Goal: Task Accomplishment & Management: Manage account settings

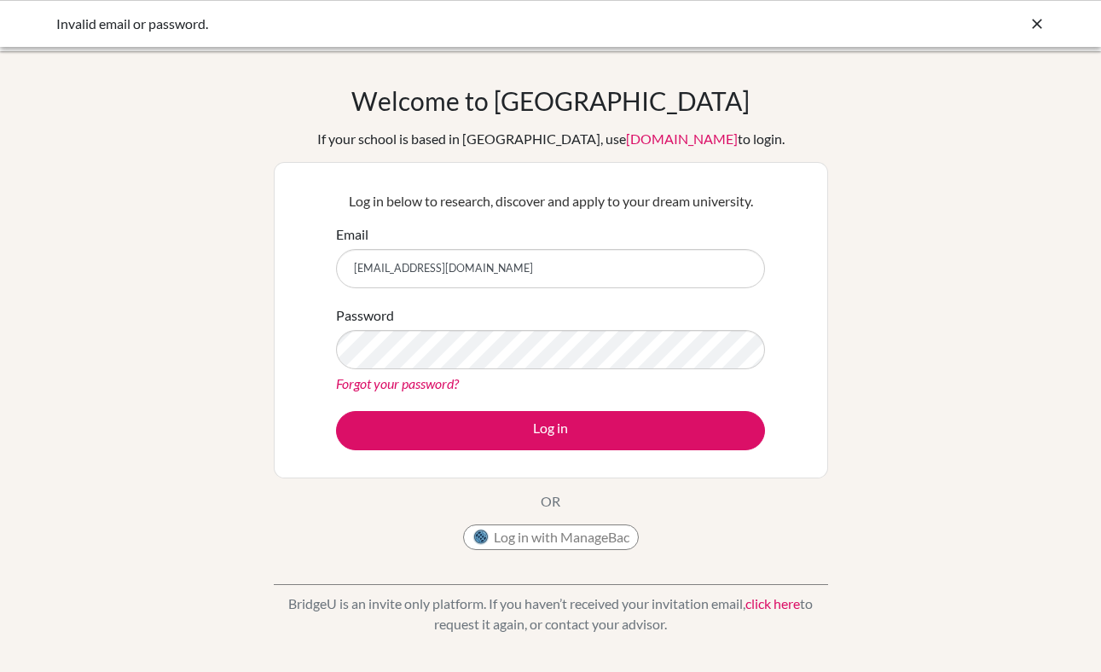
click at [535, 260] on input "[EMAIL_ADDRESS][DOMAIN_NAME]" at bounding box center [550, 268] width 429 height 39
click at [535, 260] on input "wilya.dhestina@beaconacademy.net" at bounding box center [550, 268] width 429 height 39
type input "collegecounseling@beaconacademy.net"
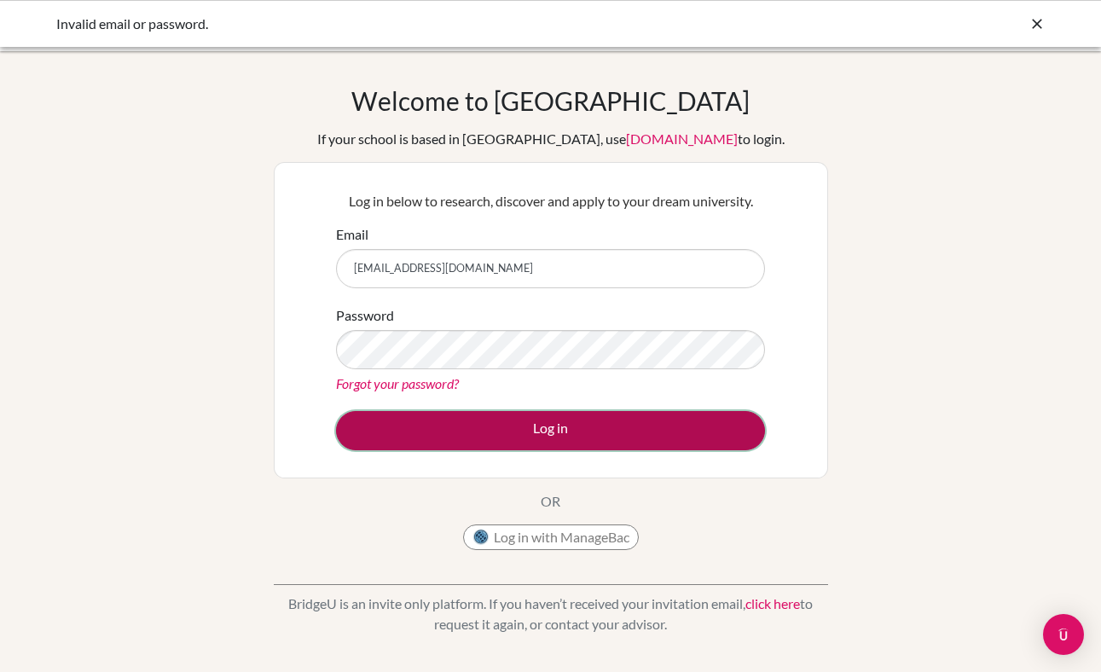
click at [542, 436] on button "Log in" at bounding box center [550, 430] width 429 height 39
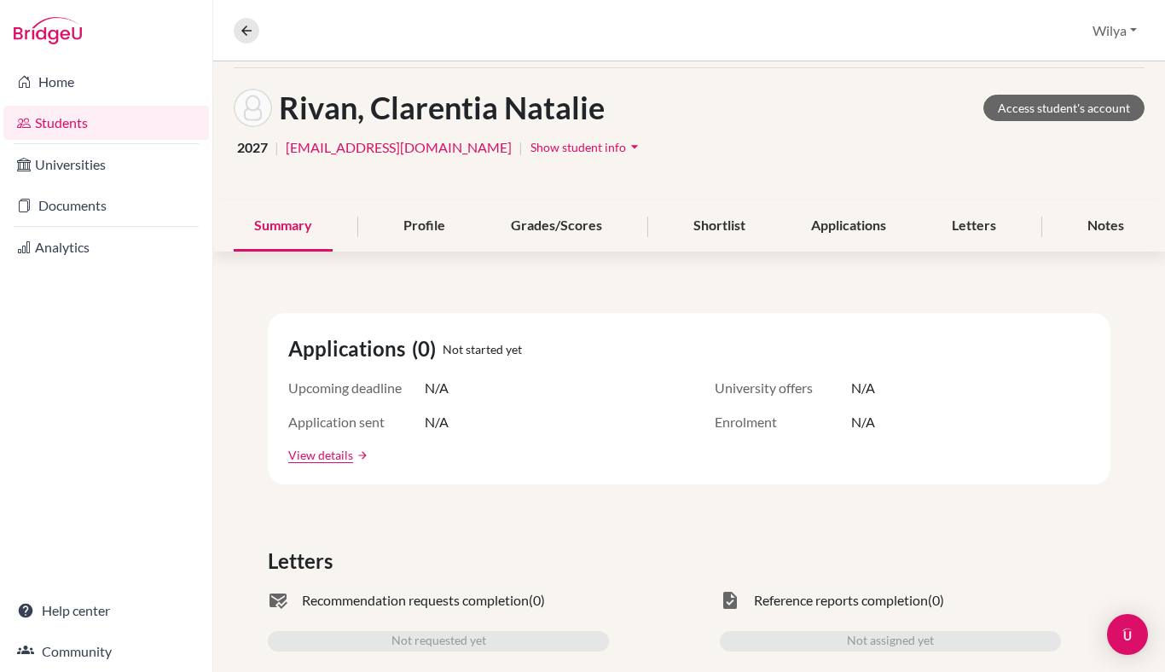
scroll to position [61, 0]
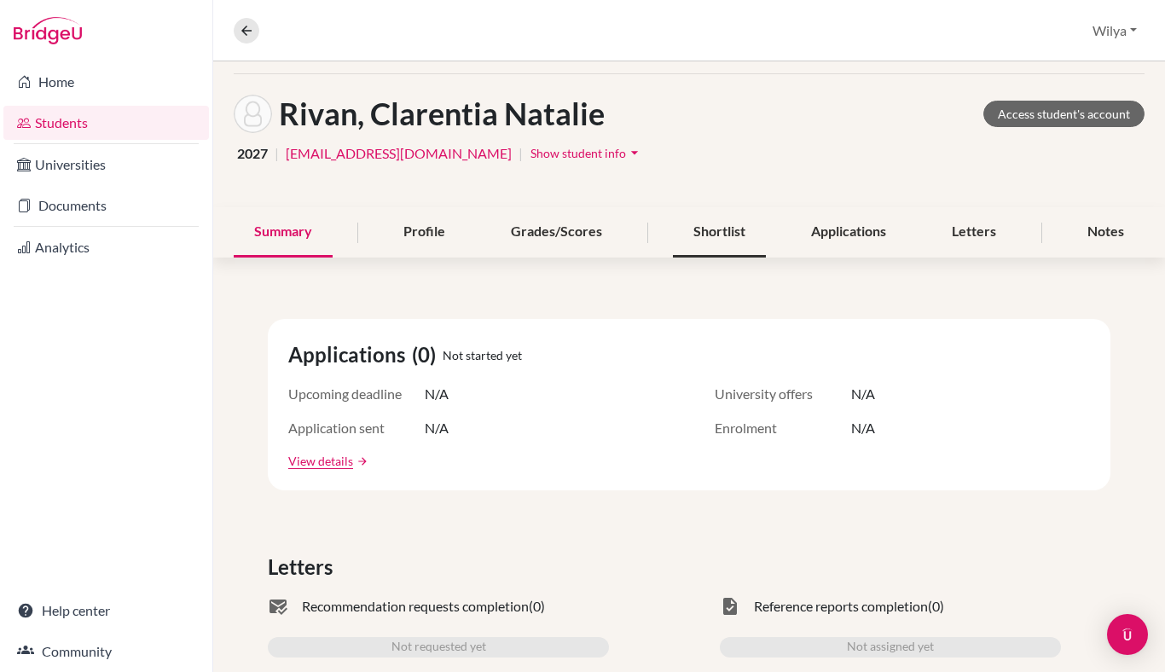
click at [702, 227] on div "Shortlist" at bounding box center [719, 232] width 93 height 50
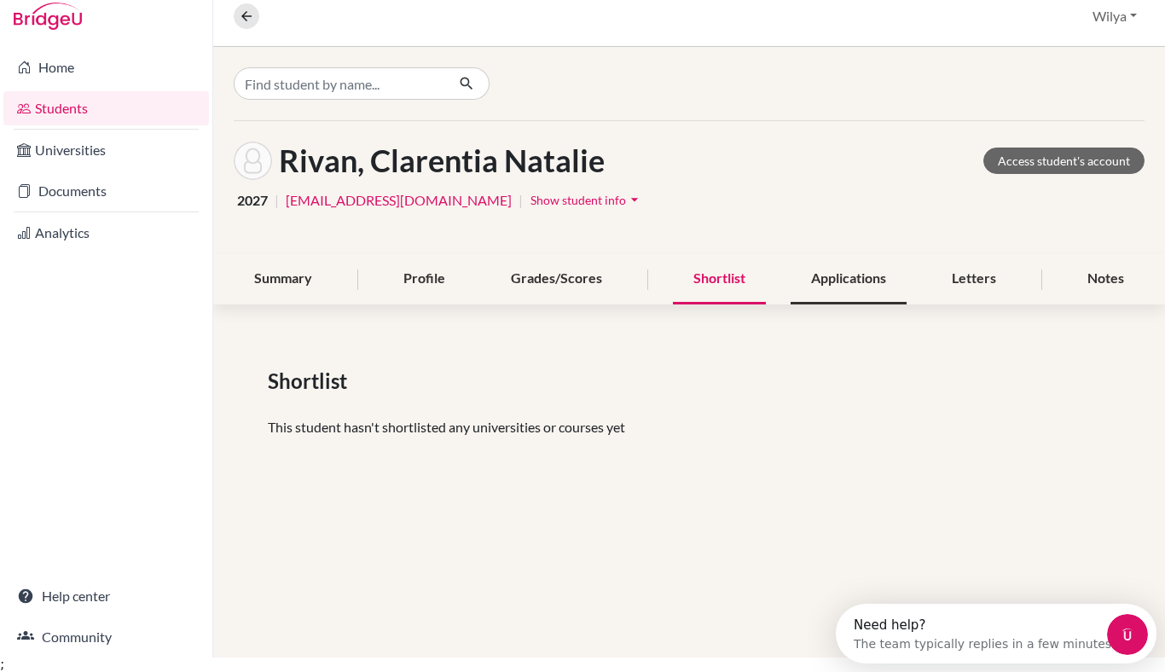
click at [861, 273] on div "Applications" at bounding box center [849, 279] width 116 height 50
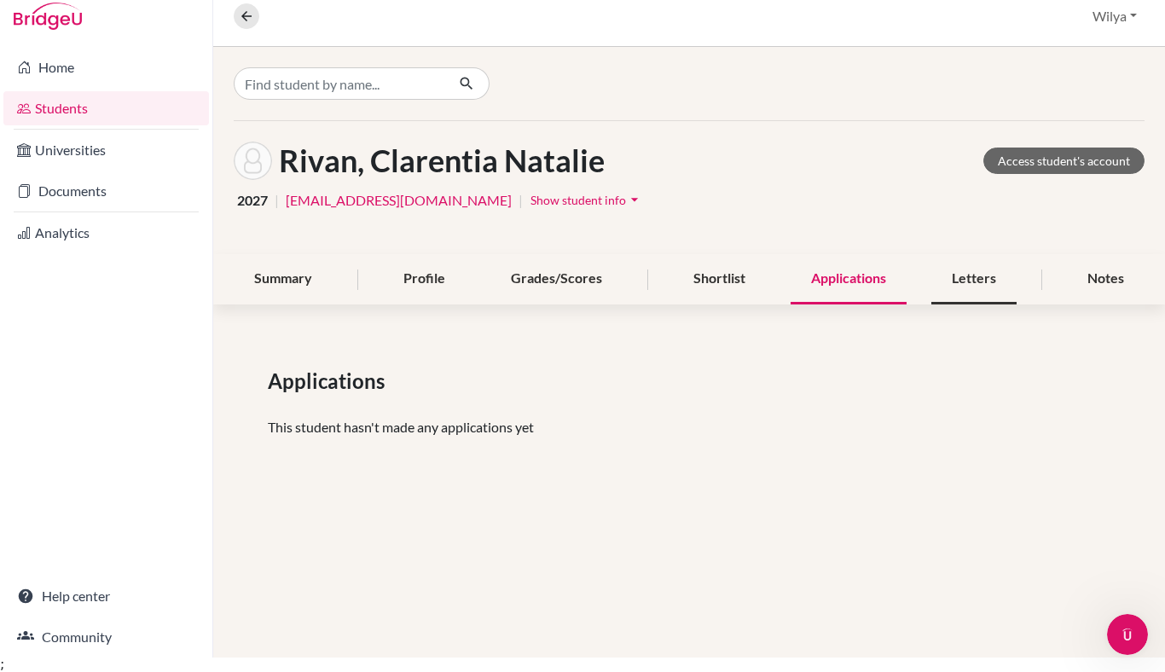
click at [979, 283] on div "Letters" at bounding box center [973, 279] width 85 height 50
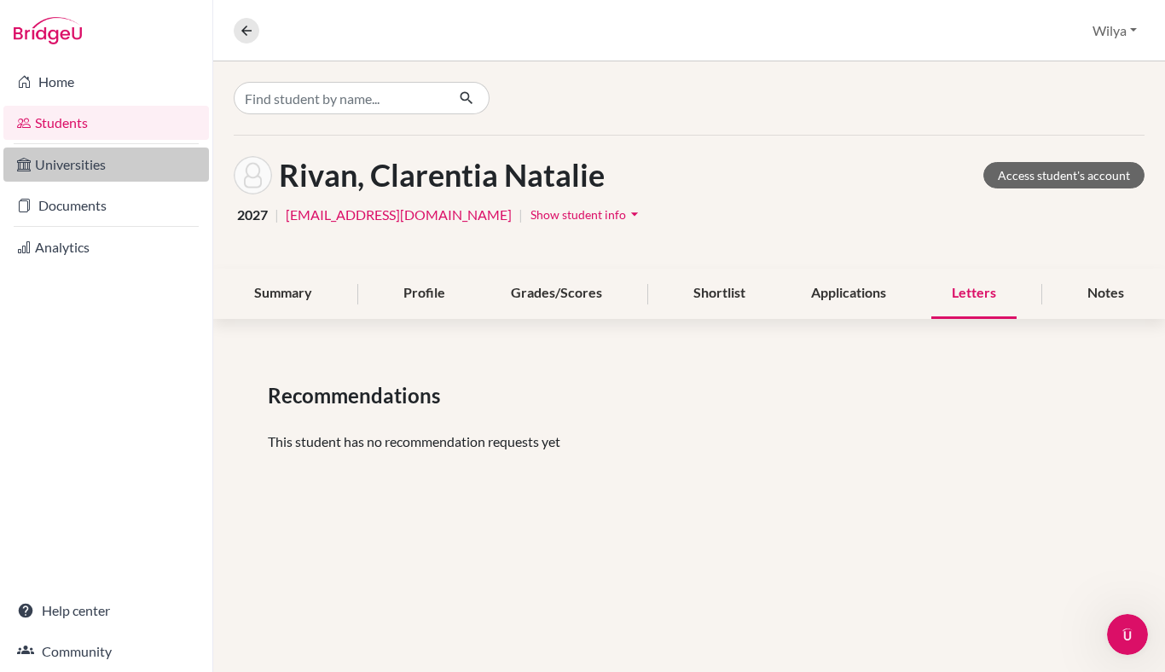
click at [79, 173] on link "Universities" at bounding box center [106, 165] width 206 height 34
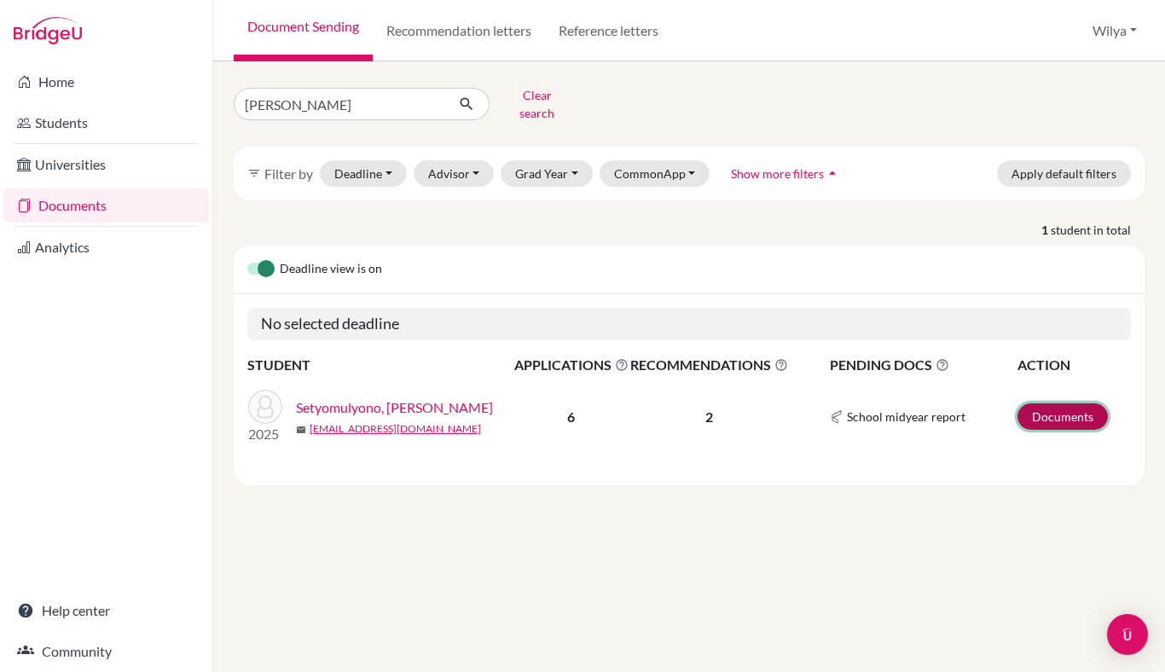
click at [1050, 403] on link "Documents" at bounding box center [1063, 416] width 90 height 26
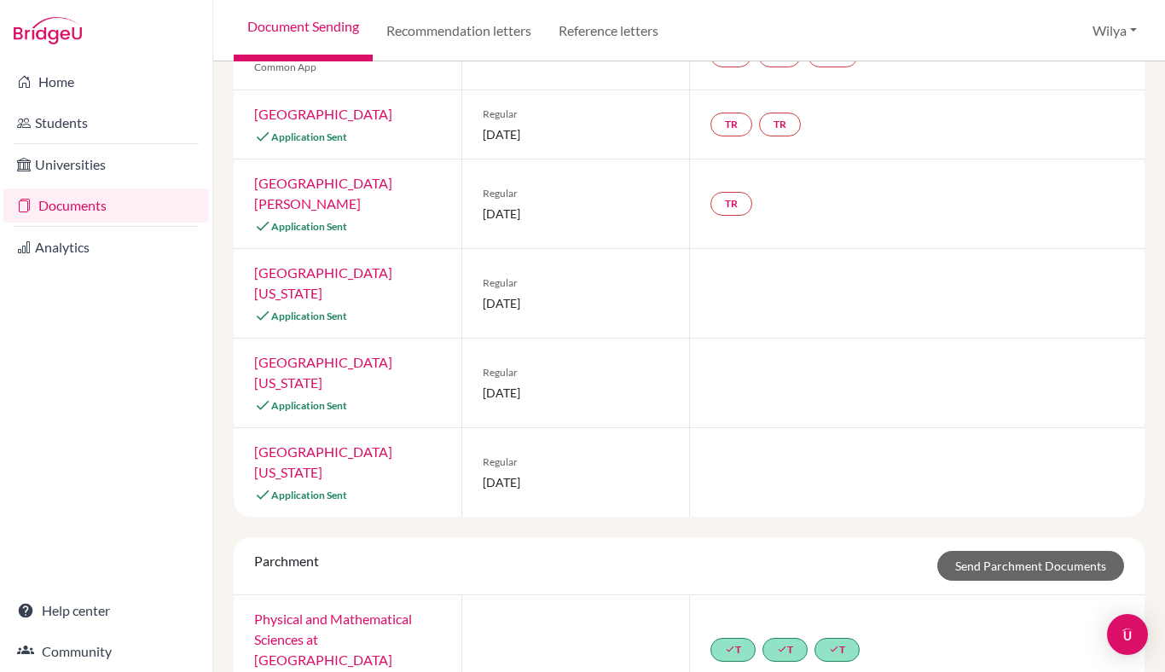
scroll to position [197, 0]
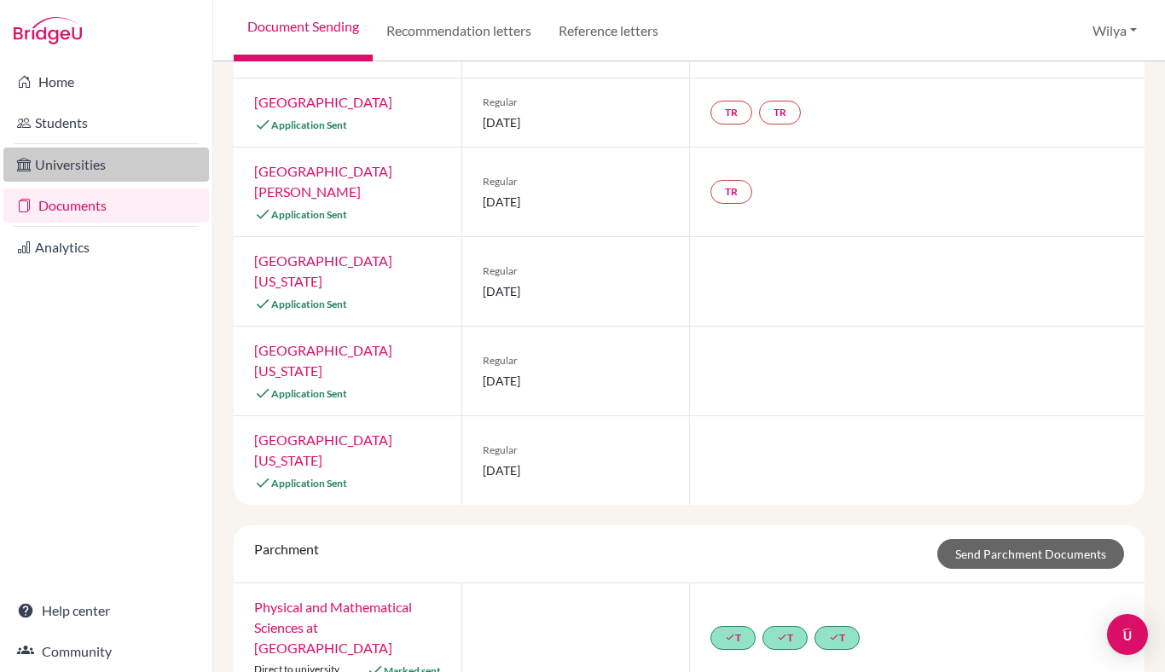
click at [87, 170] on link "Universities" at bounding box center [106, 165] width 206 height 34
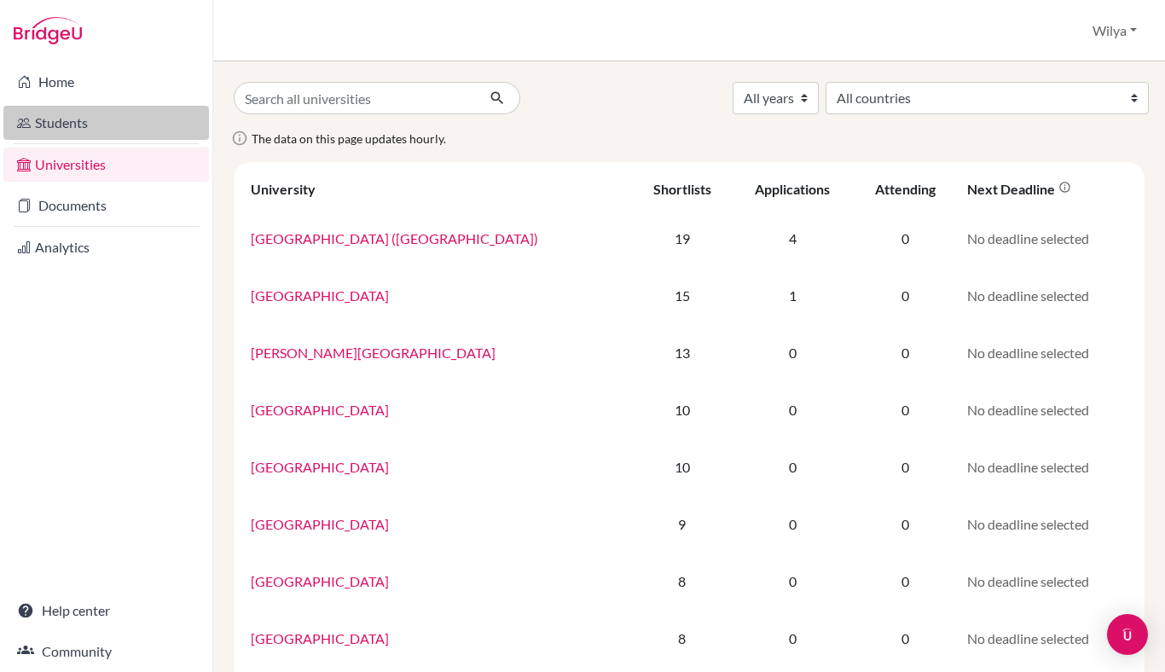
click at [93, 125] on link "Students" at bounding box center [106, 123] width 206 height 34
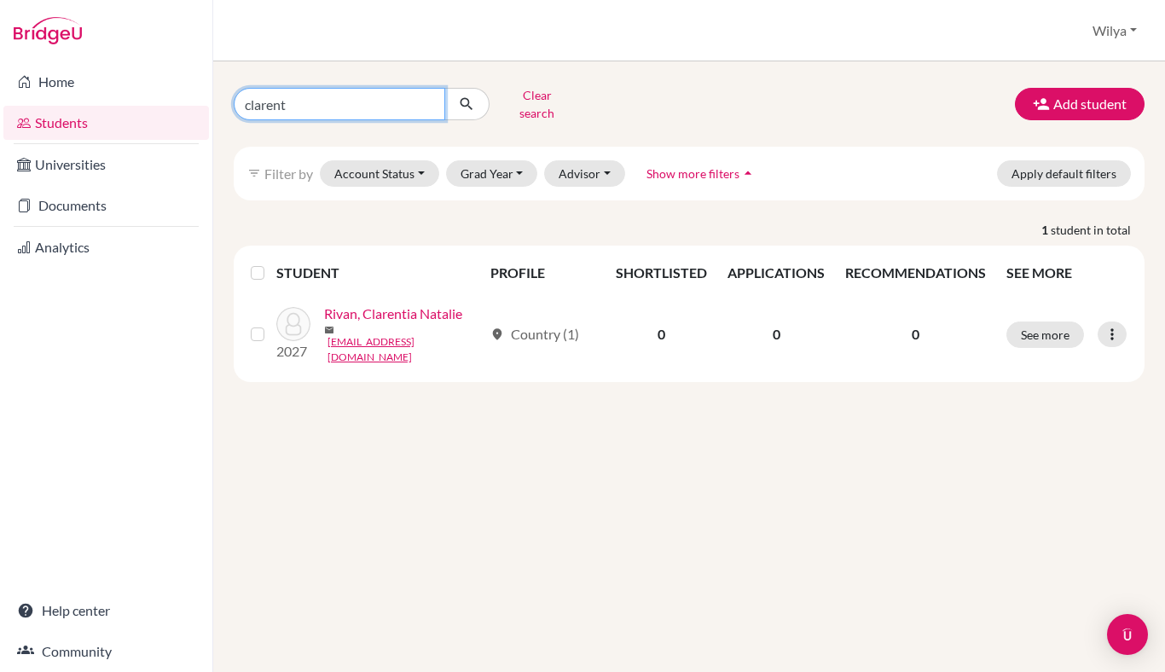
click at [347, 91] on input "clarent" at bounding box center [340, 104] width 212 height 32
type input "dylan"
click button "submit" at bounding box center [466, 104] width 45 height 32
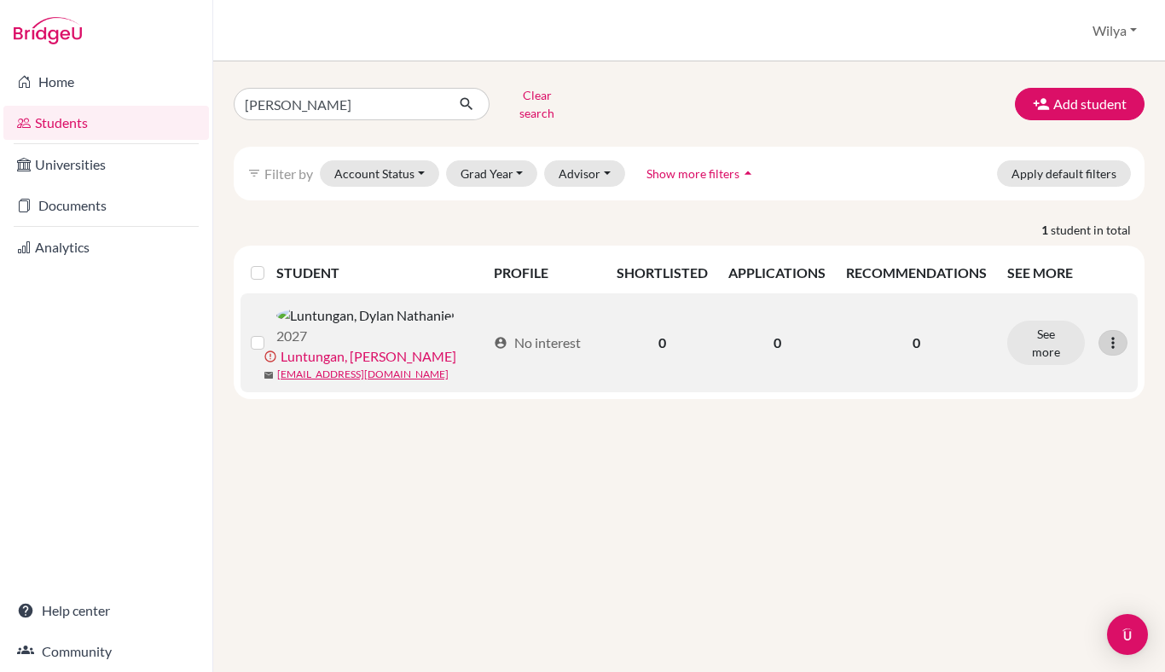
click at [1110, 334] on icon at bounding box center [1113, 342] width 17 height 17
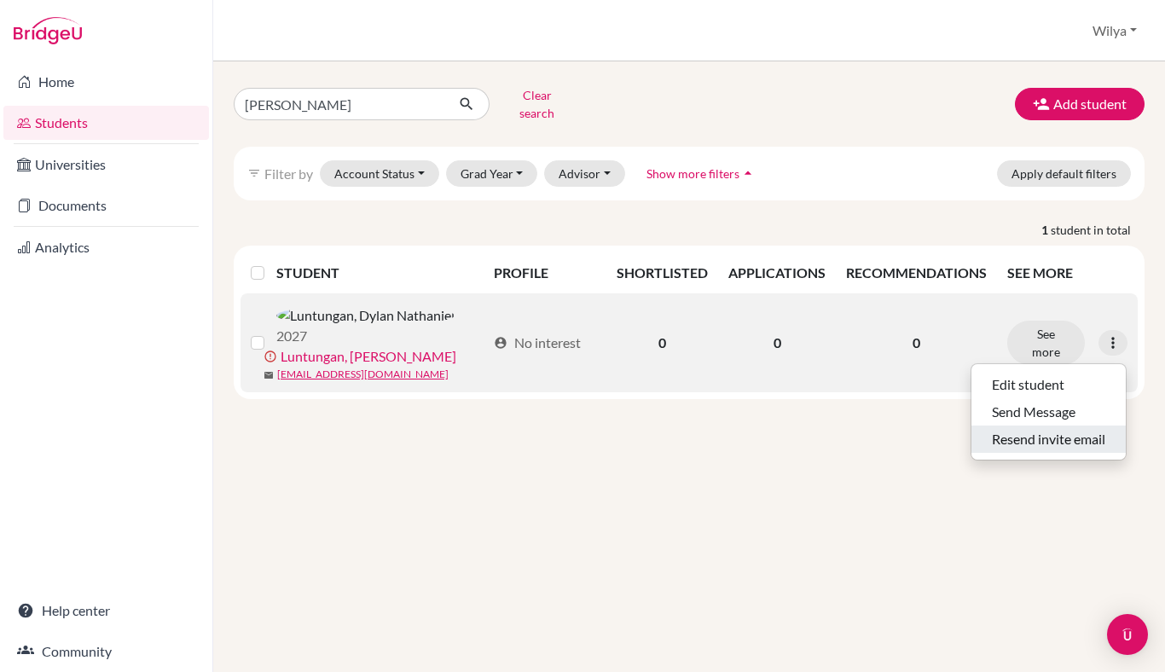
click at [1044, 426] on button "Resend invite email" at bounding box center [1049, 439] width 154 height 27
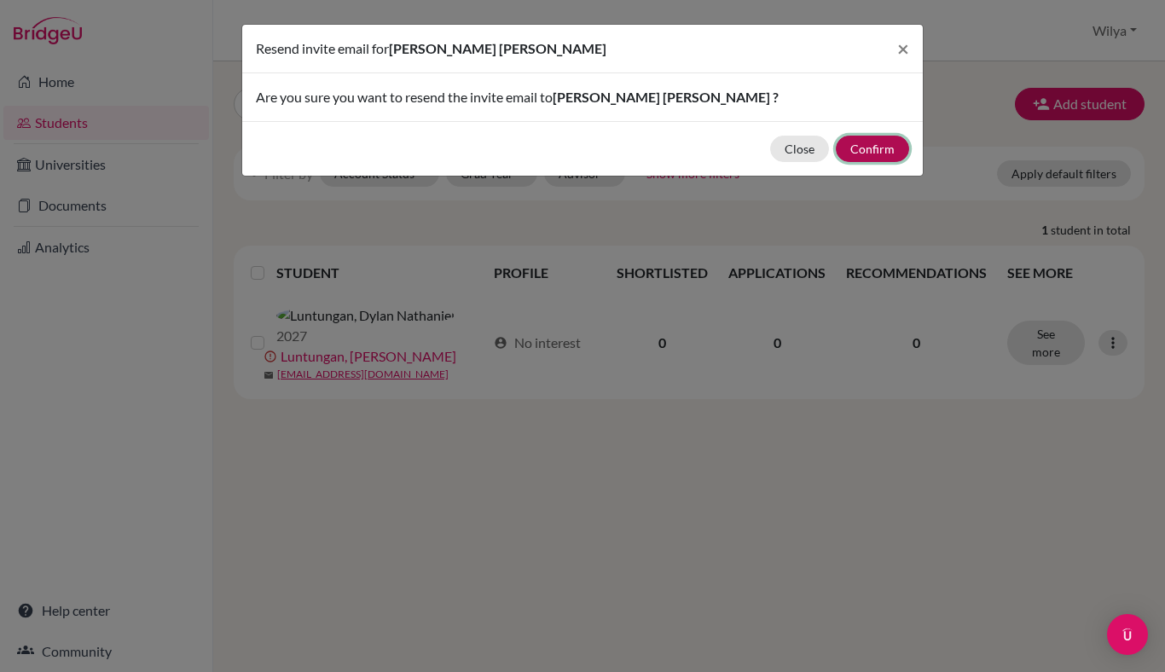
click at [883, 152] on button "Confirm" at bounding box center [872, 149] width 73 height 26
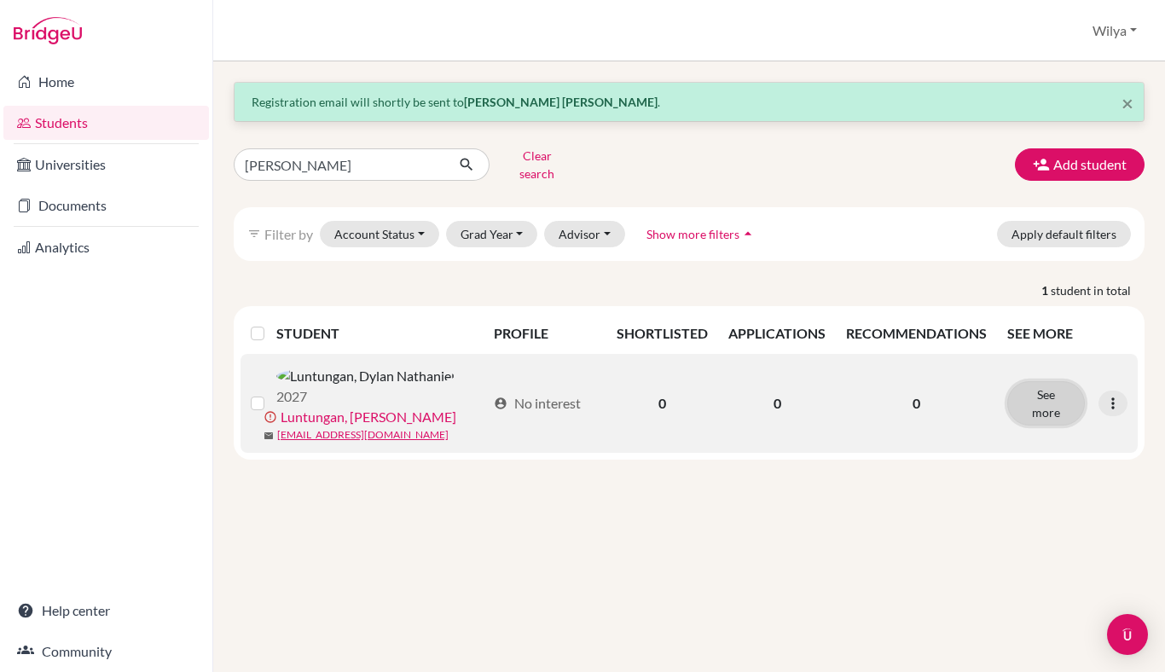
click at [1043, 392] on button "See more" at bounding box center [1046, 403] width 78 height 44
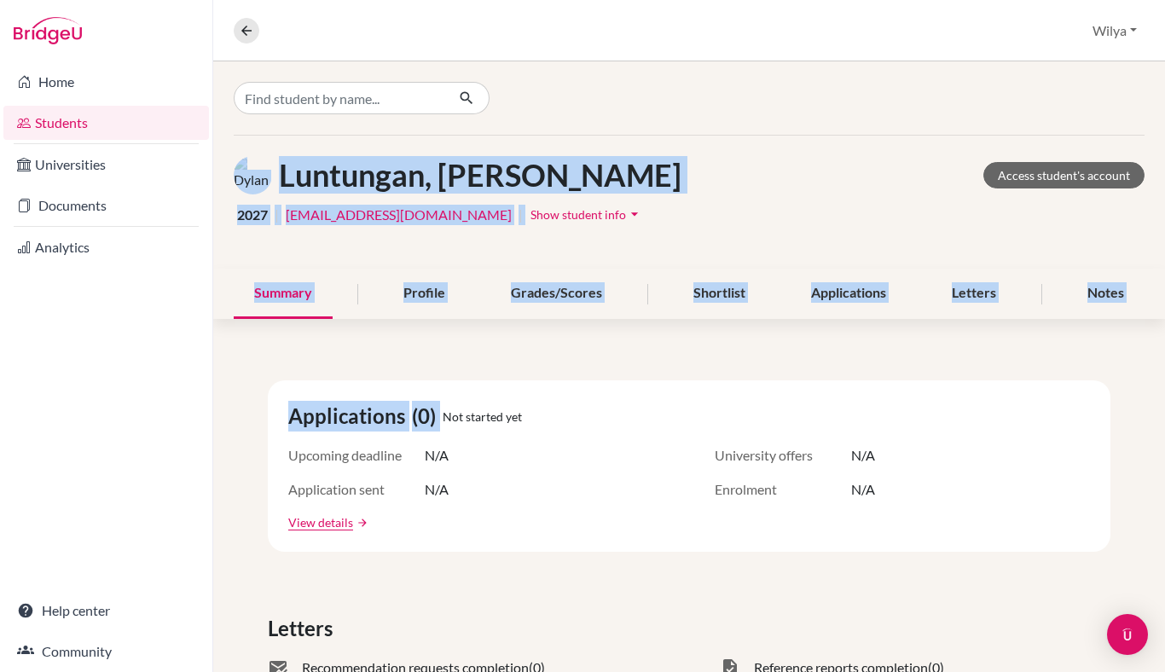
drag, startPoint x: 838, startPoint y: 349, endPoint x: 948, endPoint y: 89, distance: 282.1
click at [1030, 180] on link "Access student's account" at bounding box center [1064, 175] width 161 height 26
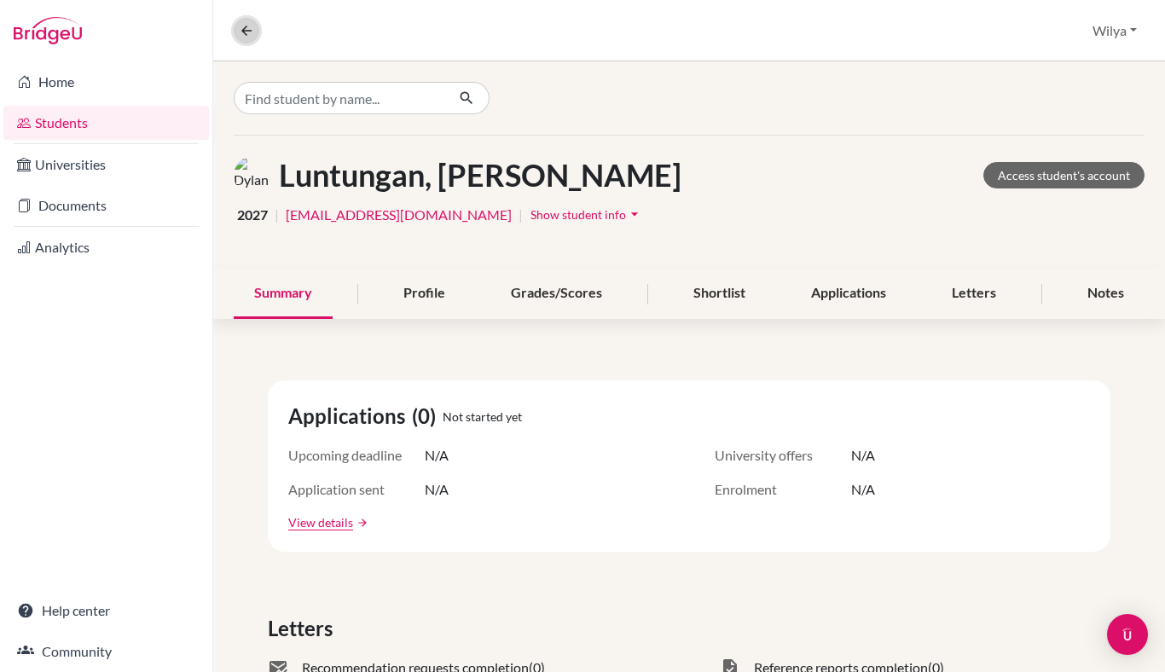
click at [241, 30] on icon at bounding box center [246, 30] width 15 height 15
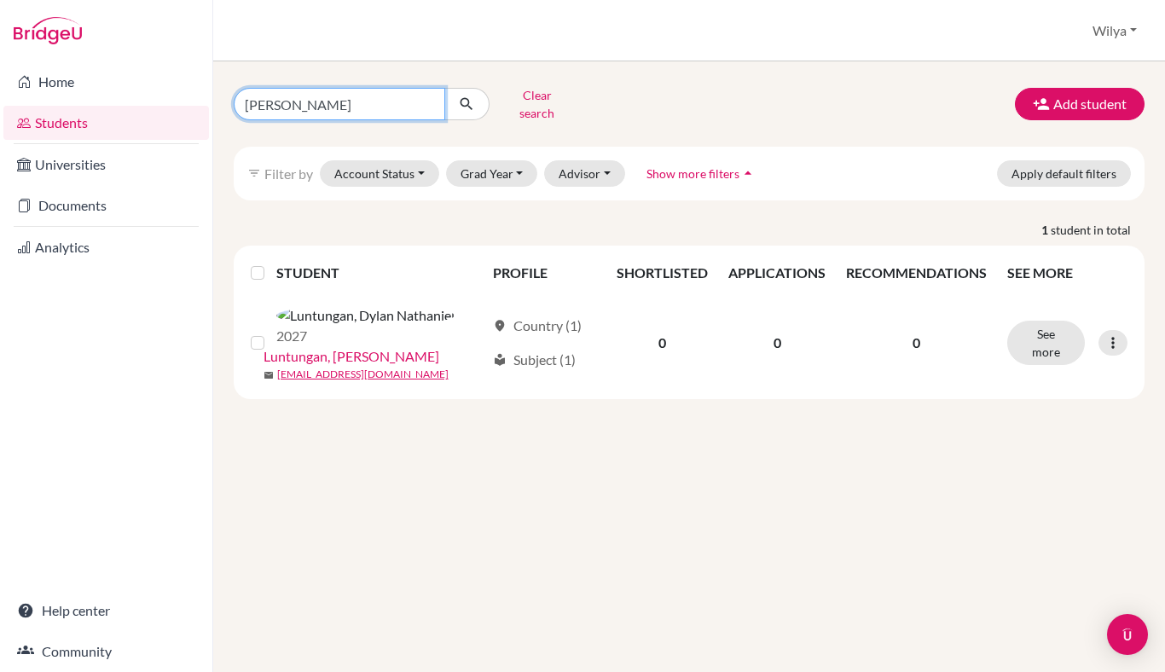
click at [382, 90] on input "[PERSON_NAME]" at bounding box center [340, 104] width 212 height 32
click at [366, 105] on input "[PERSON_NAME]" at bounding box center [340, 104] width 212 height 32
click at [421, 105] on input "[PERSON_NAME]" at bounding box center [340, 104] width 212 height 32
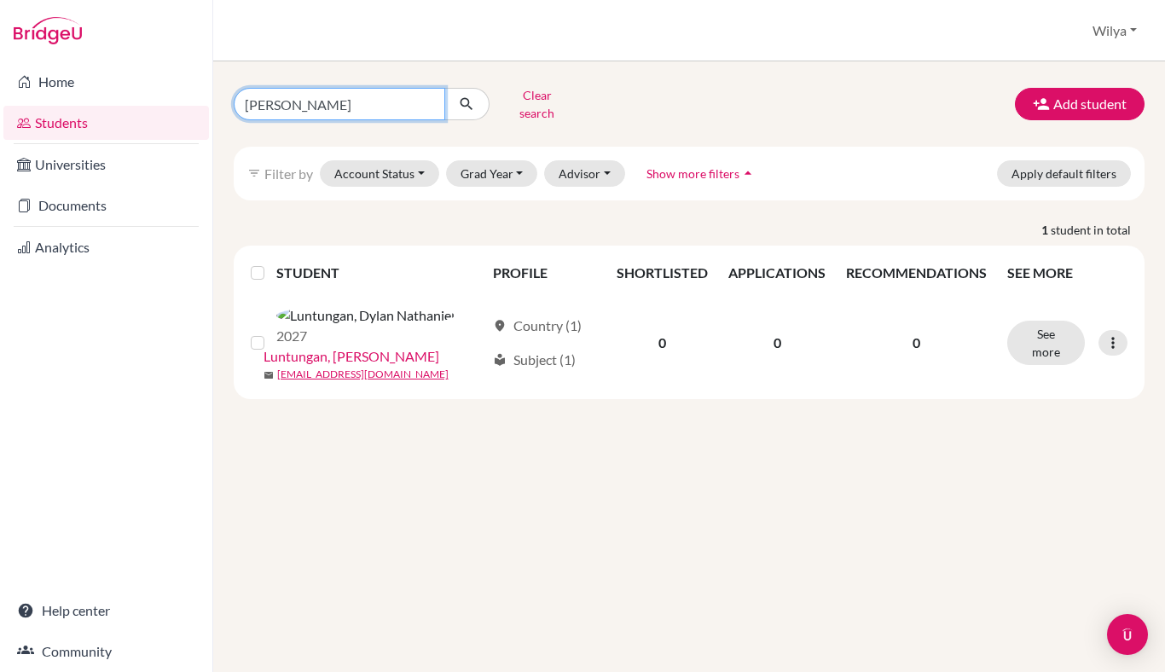
click at [428, 95] on input "[PERSON_NAME]" at bounding box center [340, 104] width 212 height 32
click at [914, 92] on div "Clear search Add student" at bounding box center [689, 104] width 937 height 44
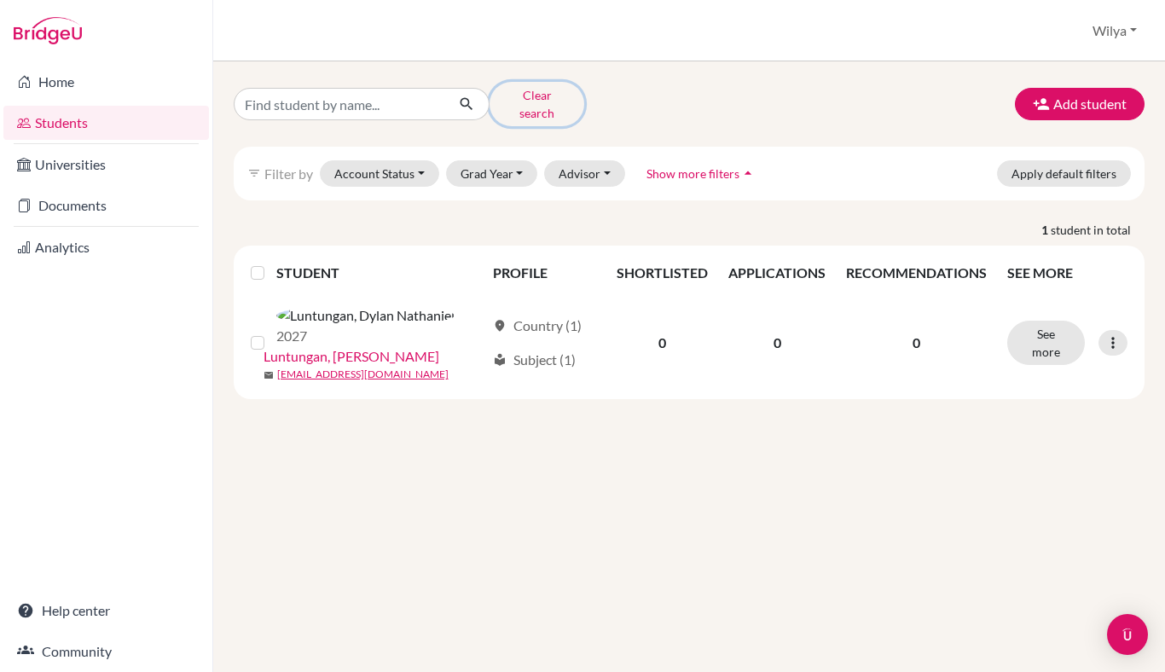
click at [537, 96] on button "Clear search" at bounding box center [537, 104] width 95 height 44
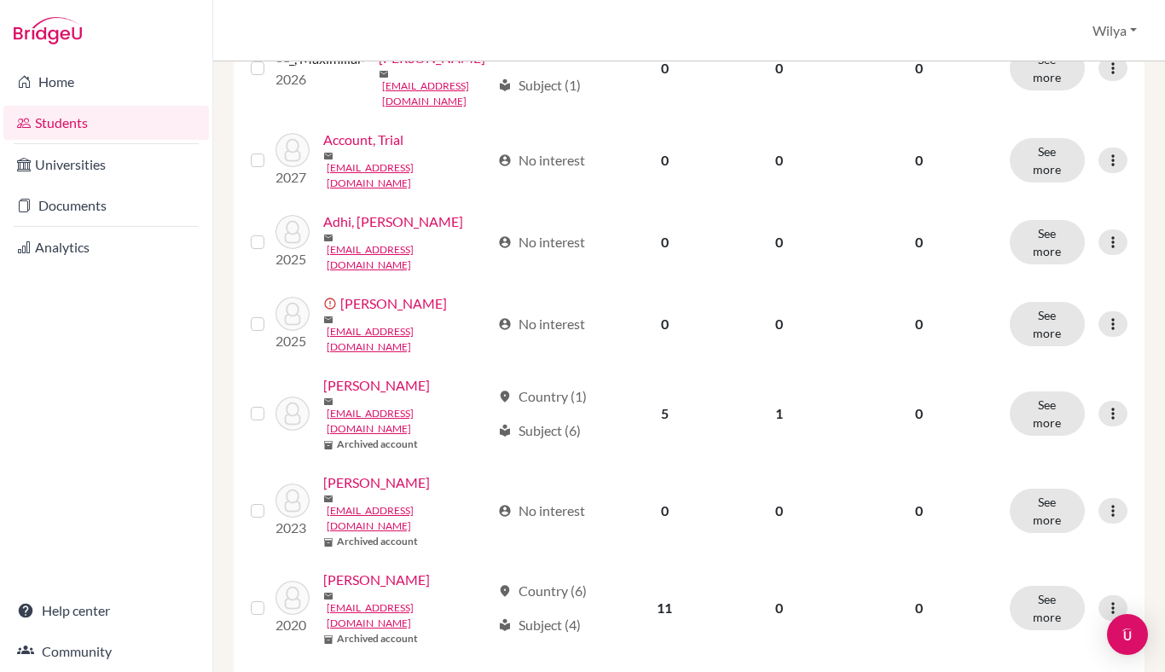
scroll to position [368, 0]
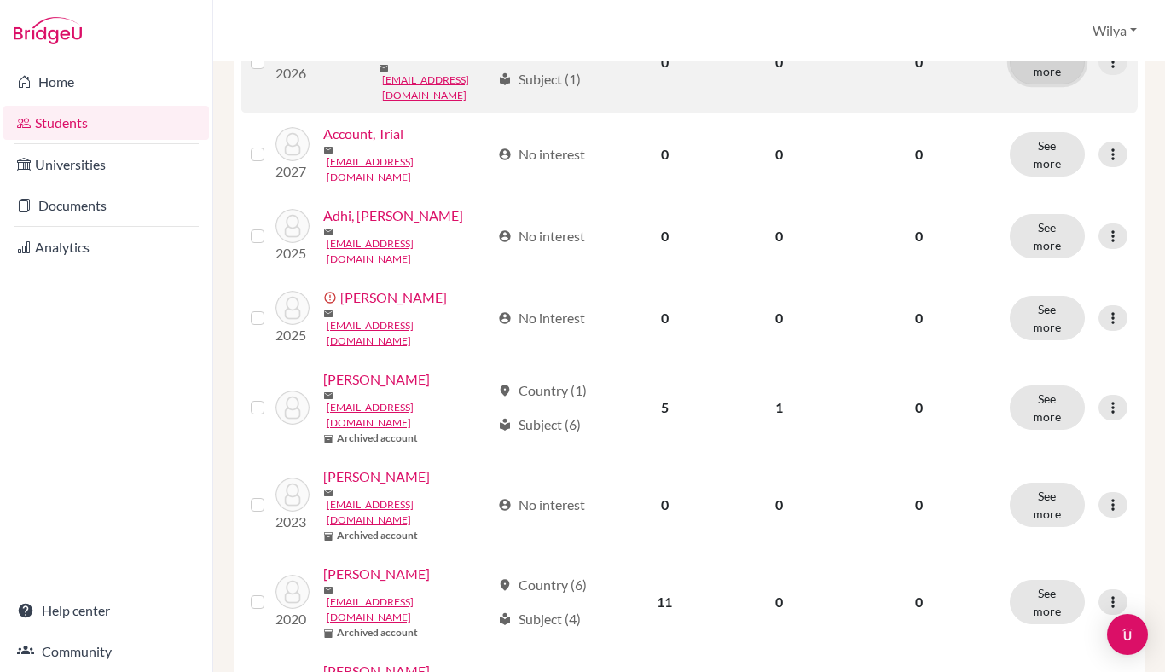
click at [1069, 84] on button "See more" at bounding box center [1047, 62] width 75 height 44
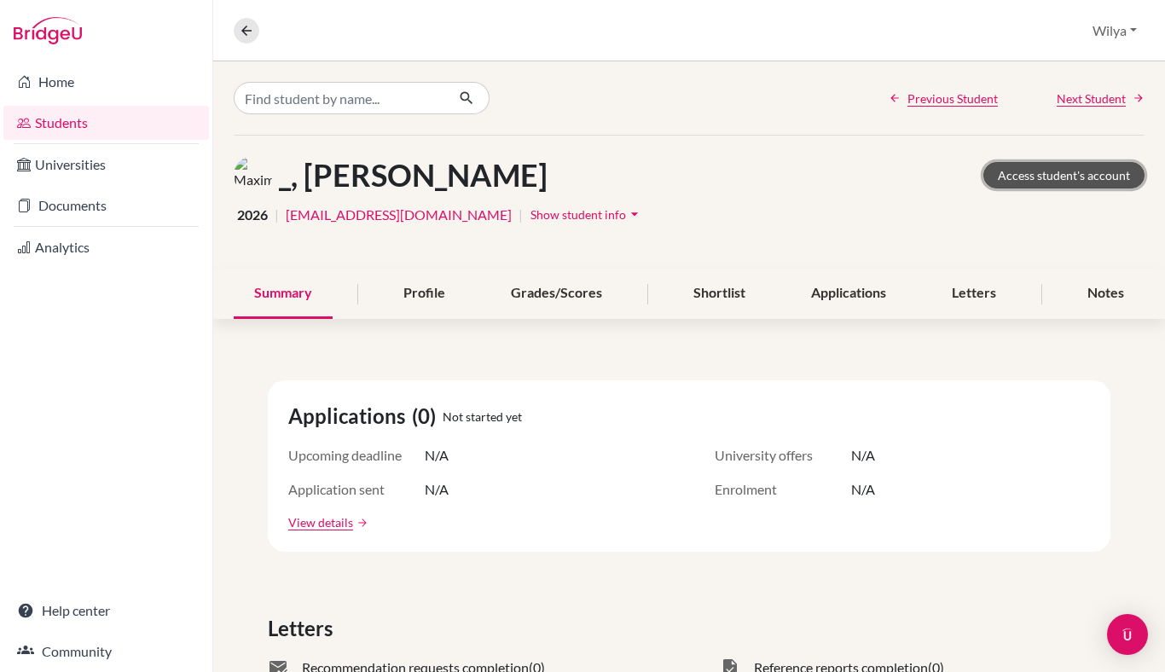
click at [1045, 171] on link "Access student's account" at bounding box center [1064, 175] width 161 height 26
